Goal: Information Seeking & Learning: Learn about a topic

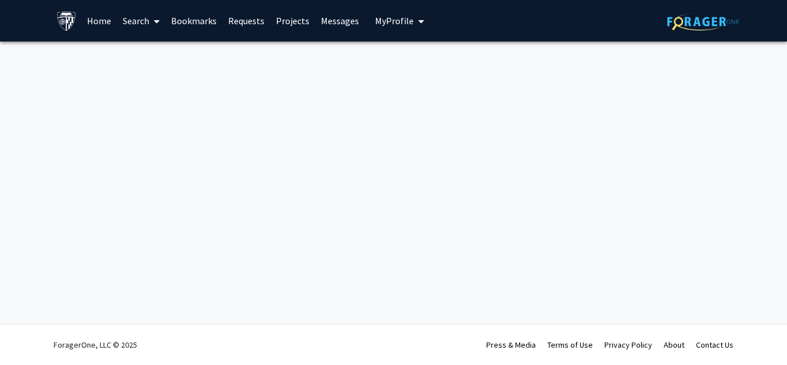
click at [293, 22] on link "Projects" at bounding box center [292, 21] width 45 height 40
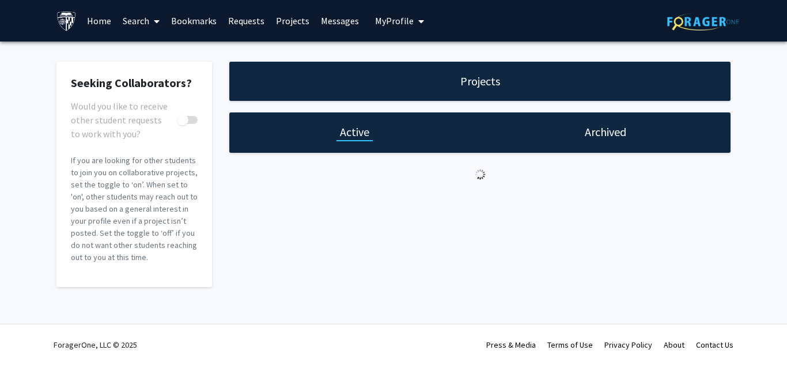
checkbox input "true"
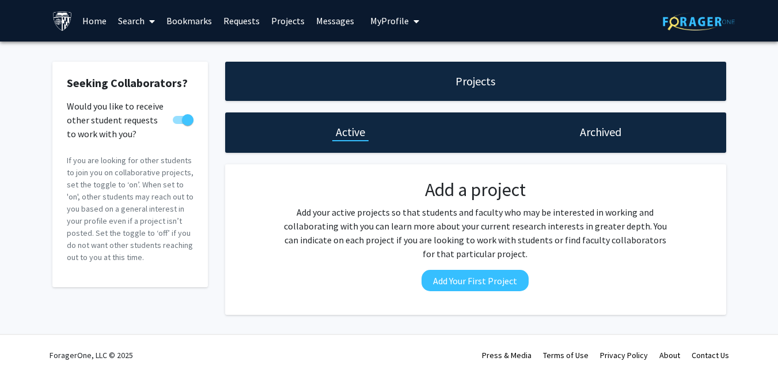
click at [409, 20] on span "My profile dropdown to access profile and logout" at bounding box center [414, 21] width 10 height 40
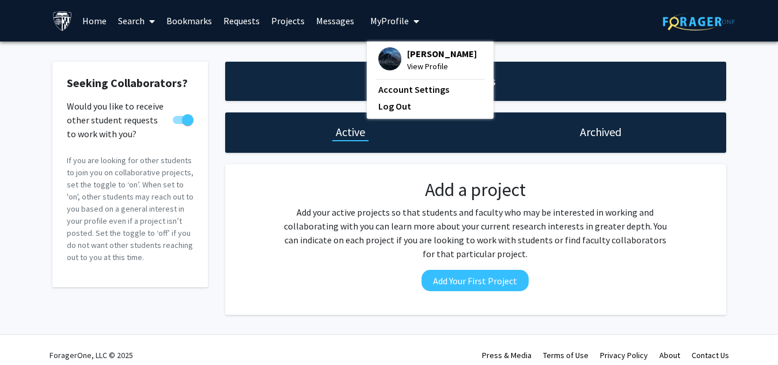
click at [409, 20] on span "My profile dropdown to access profile and logout" at bounding box center [414, 21] width 10 height 40
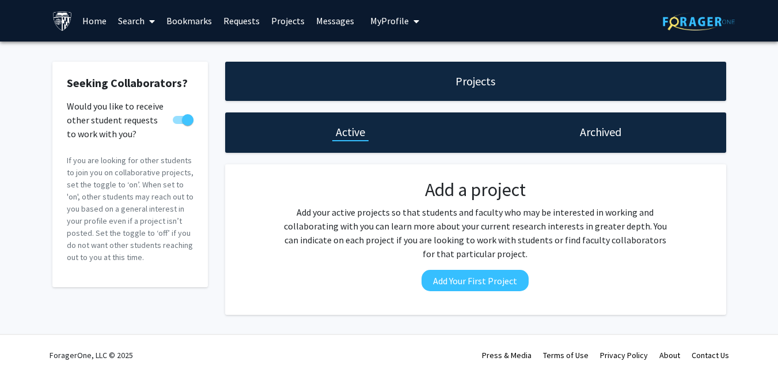
click at [400, 30] on button "My Profile" at bounding box center [395, 20] width 56 height 41
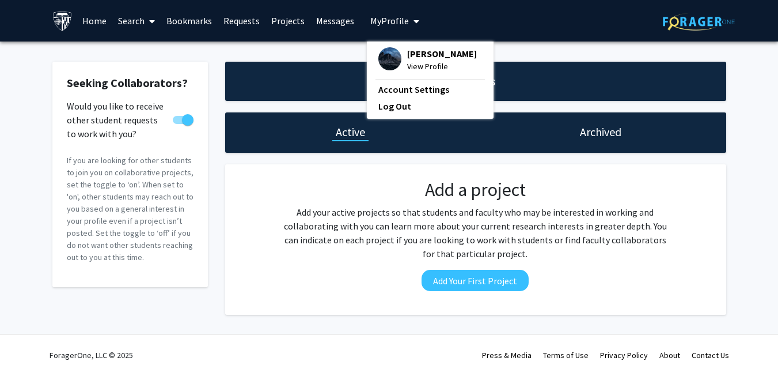
click at [411, 57] on span "[PERSON_NAME]" at bounding box center [442, 53] width 70 height 13
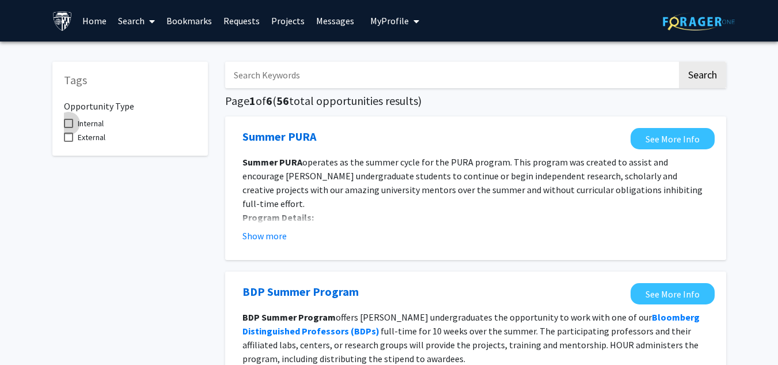
click at [70, 123] on span at bounding box center [68, 123] width 9 height 9
click at [69, 128] on input "Internal" at bounding box center [68, 128] width 1 height 1
checkbox input "true"
click at [66, 137] on span at bounding box center [68, 137] width 9 height 9
click at [68, 142] on input "External" at bounding box center [68, 142] width 1 height 1
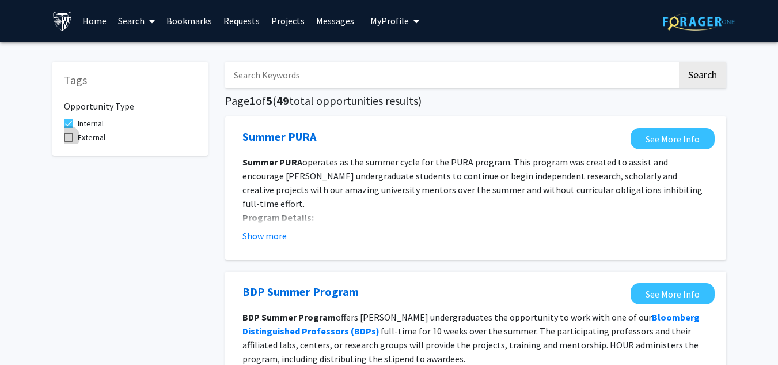
checkbox input "true"
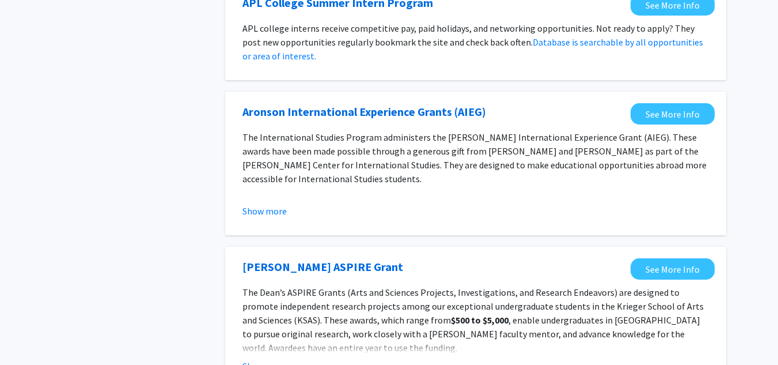
scroll to position [1210, 0]
